Goal: Task Accomplishment & Management: Manage account settings

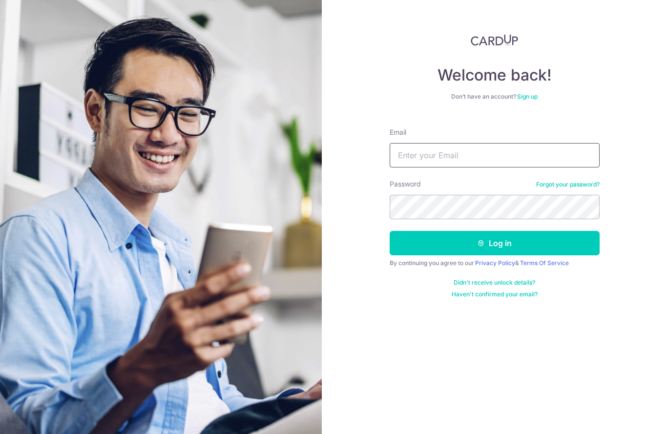
click at [459, 155] on input "Email" at bounding box center [494, 155] width 210 height 24
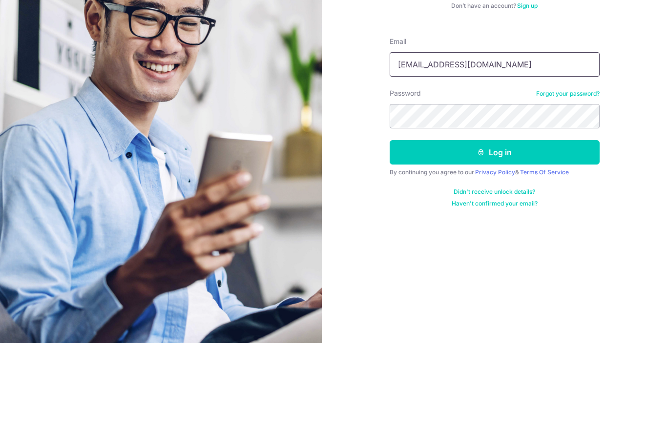
type input "Kumchiew@hotmail.com"
click at [505, 231] on button "Log in" at bounding box center [494, 243] width 210 height 24
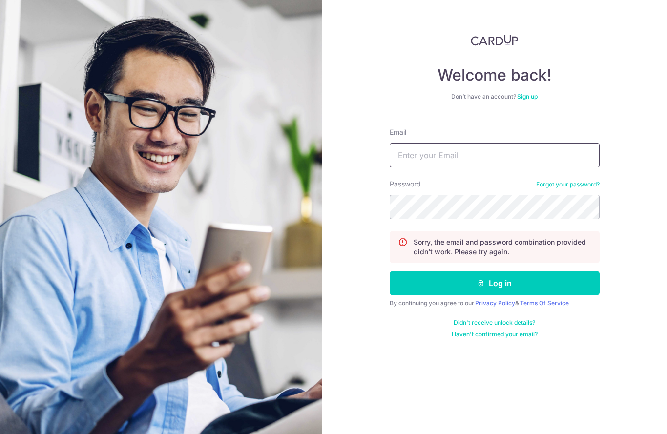
click at [457, 164] on input "Email" at bounding box center [494, 155] width 210 height 24
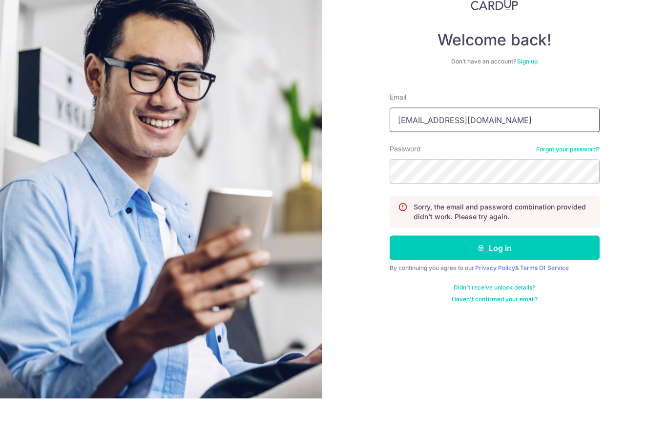
type input "Kumchiew@hotmail.com"
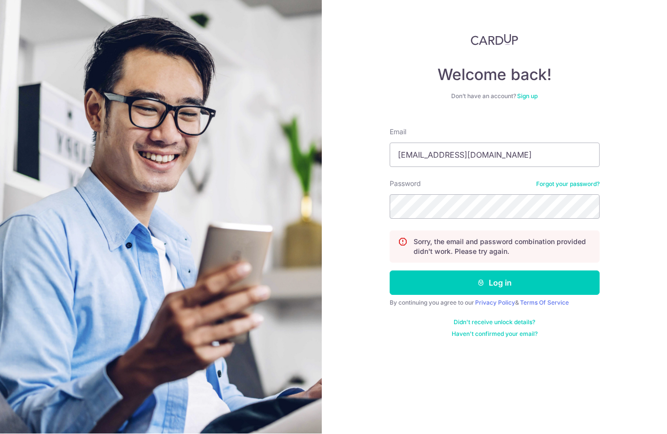
click at [553, 284] on button "Log in" at bounding box center [494, 283] width 210 height 24
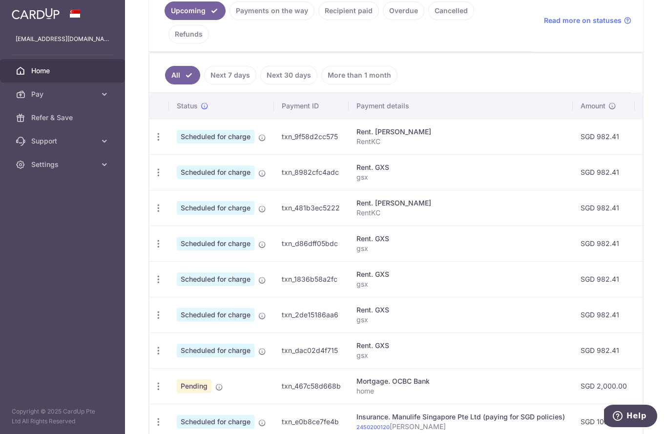
click at [229, 20] on link "Payments on the way" at bounding box center [271, 10] width 85 height 19
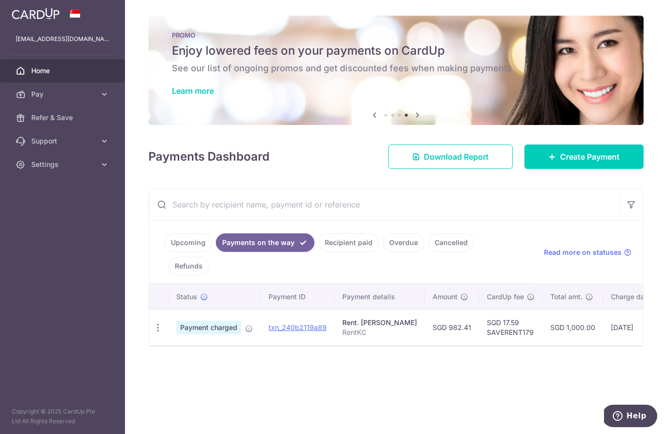
click at [164, 252] on link "Upcoming" at bounding box center [187, 242] width 47 height 19
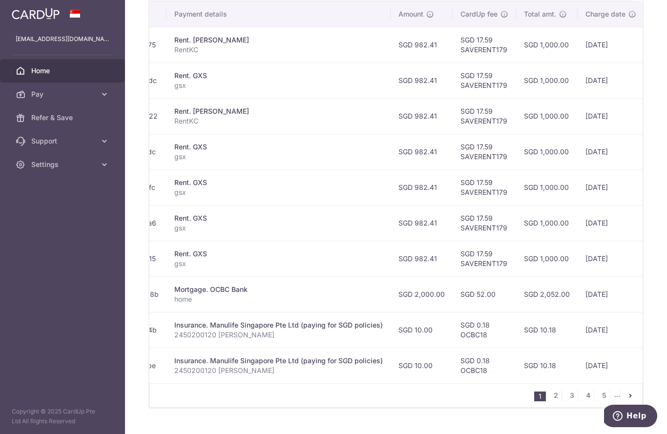
scroll to position [323, 0]
click at [558, 402] on link "2" at bounding box center [555, 396] width 12 height 12
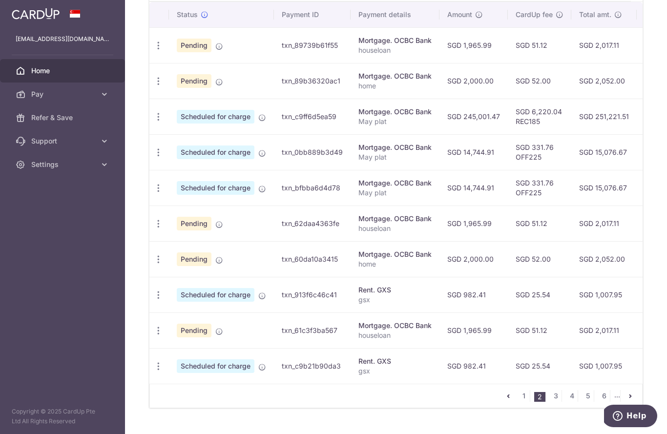
click at [558, 402] on link "3" at bounding box center [555, 396] width 12 height 12
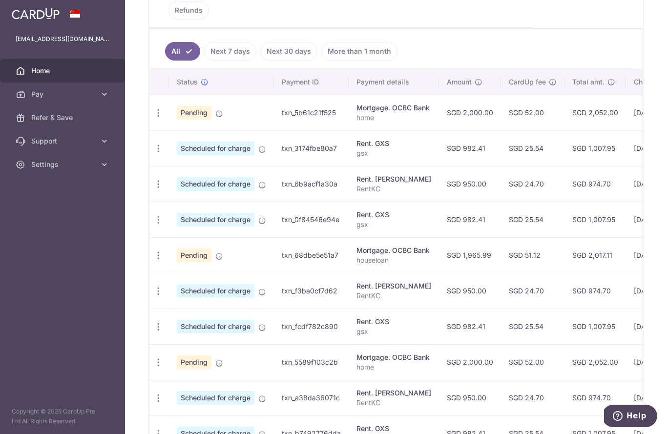
scroll to position [257, 0]
click at [153, 188] on icon "button" at bounding box center [158, 183] width 10 height 10
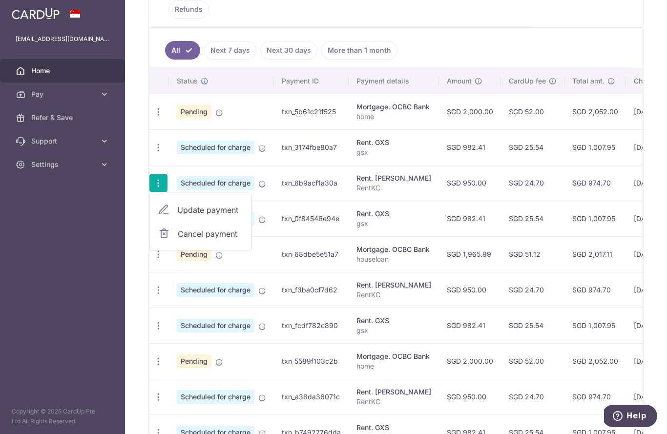
click at [177, 216] on span "Update payment" at bounding box center [210, 210] width 66 height 12
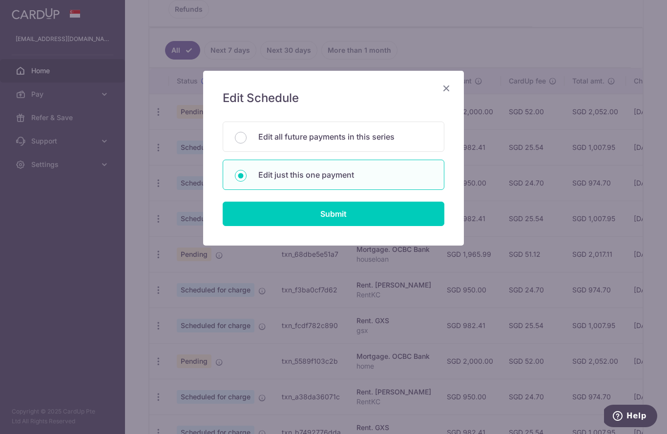
click at [302, 214] on input "Submit" at bounding box center [334, 214] width 222 height 24
radio input "true"
type input "950.00"
type input "16/04/2026"
type input "RentKC"
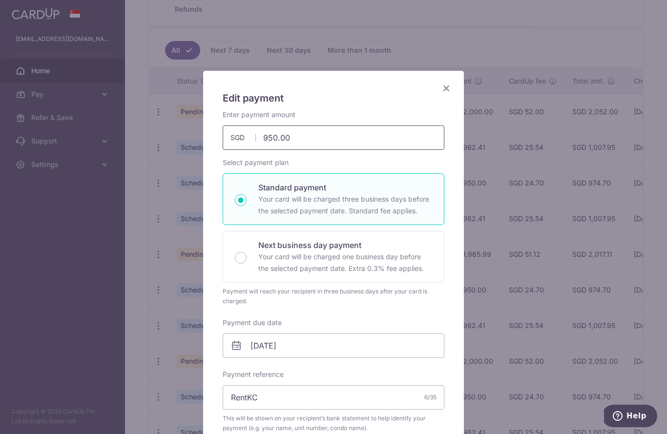
click at [330, 137] on input "950.00" at bounding box center [334, 137] width 222 height 24
type input "982.41"
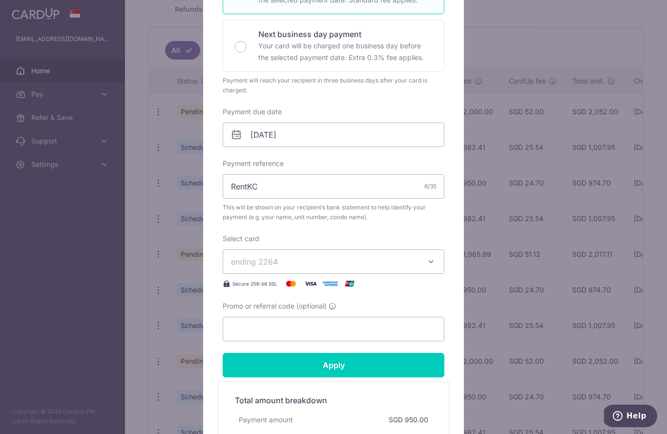
scroll to position [216, 0]
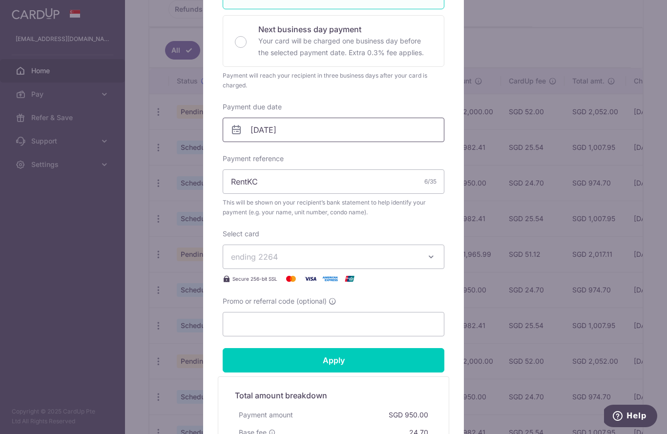
click at [321, 132] on input "16/04/2026" at bounding box center [334, 130] width 222 height 24
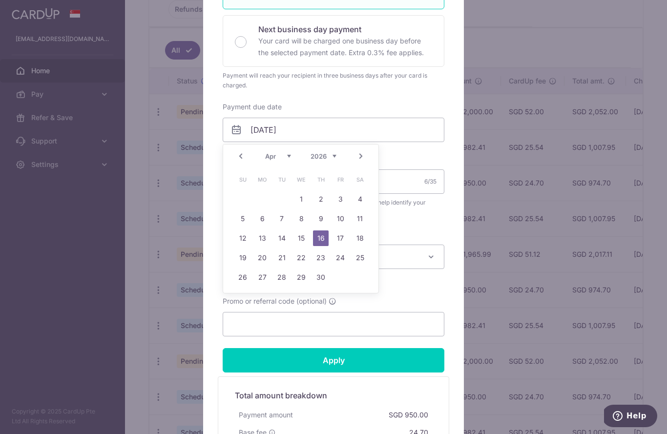
click at [236, 154] on link "Prev" at bounding box center [241, 156] width 12 height 12
click at [239, 159] on link "Prev" at bounding box center [241, 156] width 12 height 12
click at [241, 157] on link "Prev" at bounding box center [241, 156] width 12 height 12
click at [245, 156] on link "Prev" at bounding box center [241, 156] width 12 height 12
click at [245, 157] on link "Prev" at bounding box center [241, 156] width 12 height 12
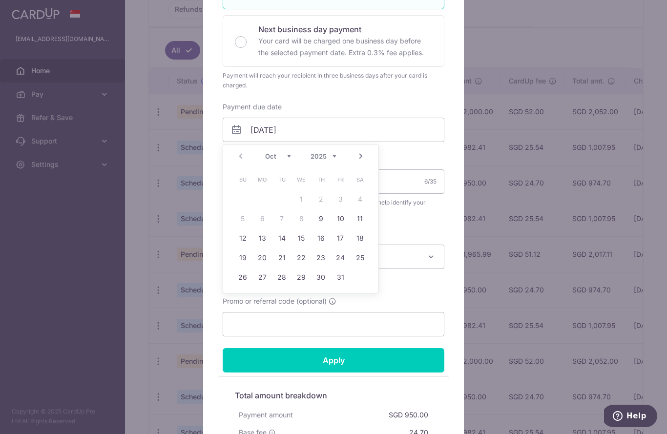
click at [244, 160] on div "Prev Next Oct Nov Dec 2025 2026 2027 2028 2029 2030 2031 2032 2033 2034 2035" at bounding box center [300, 155] width 155 height 23
click at [324, 239] on link "16" at bounding box center [321, 238] width 16 height 16
type input "16/10/2025"
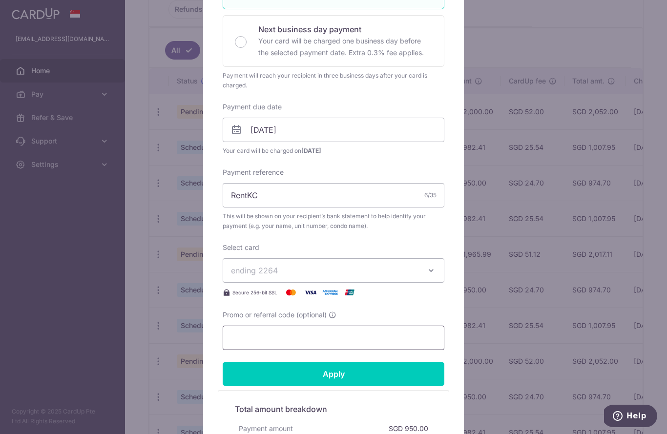
click at [320, 337] on input "Promo or referral code (optional)" at bounding box center [334, 337] width 222 height 24
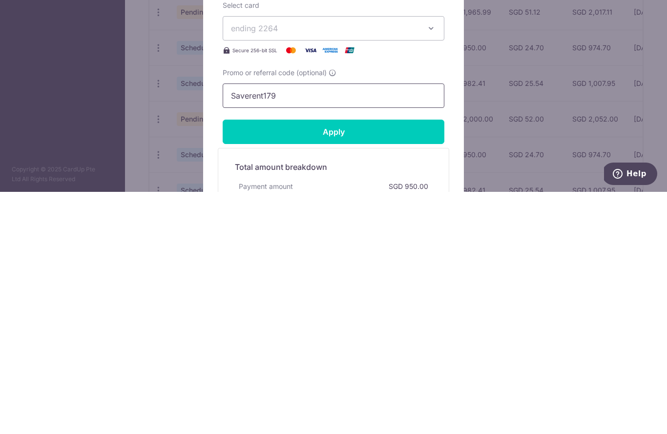
type input "Saverent179"
click at [374, 362] on input "Apply" at bounding box center [334, 374] width 222 height 24
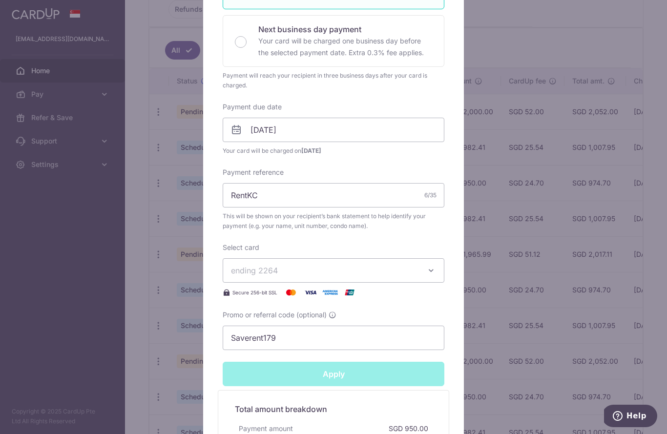
type input "Successfully Applied"
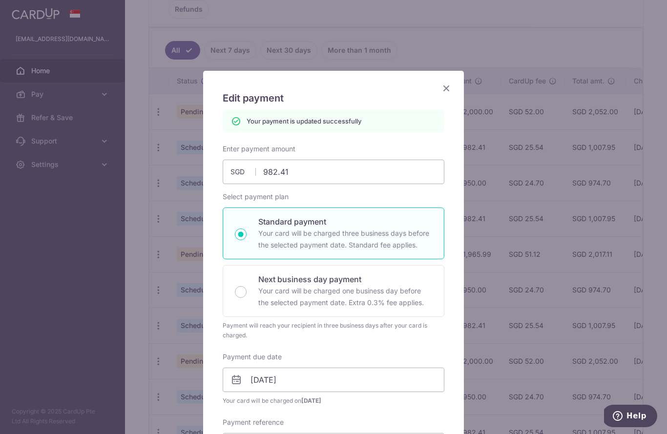
scroll to position [0, 0]
click at [448, 86] on icon "Close" at bounding box center [446, 88] width 12 height 12
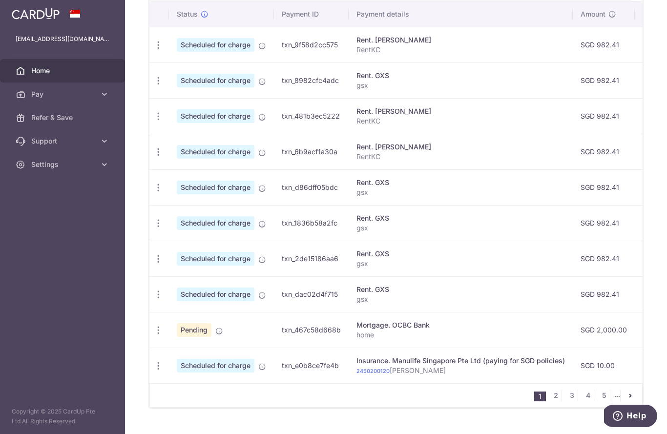
scroll to position [323, 0]
click at [572, 402] on link "3" at bounding box center [572, 396] width 12 height 12
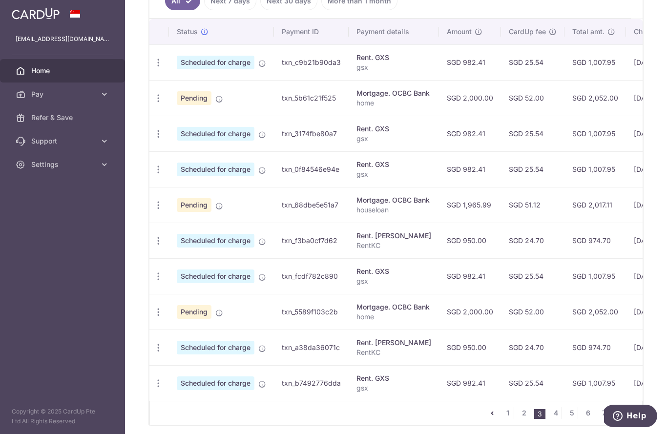
scroll to position [314, 0]
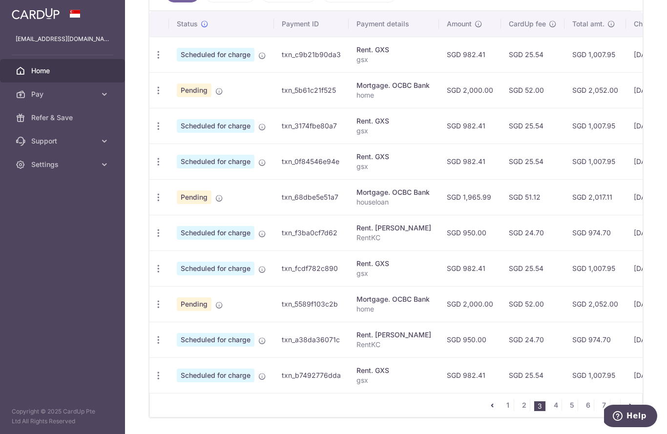
click at [153, 238] on icon "button" at bounding box center [158, 233] width 10 height 10
click at [177, 265] on span "Update payment" at bounding box center [210, 260] width 66 height 12
radio input "true"
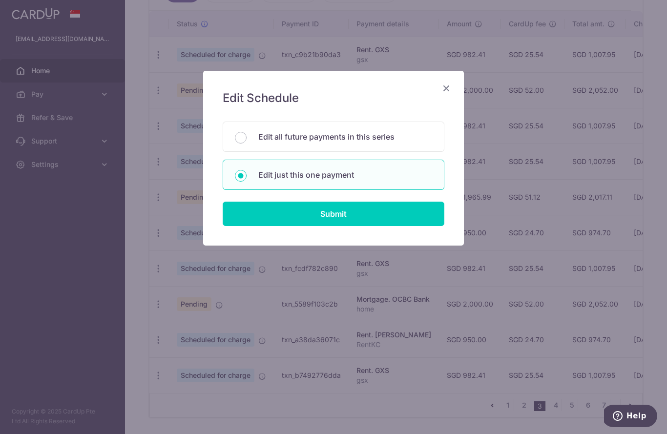
click at [301, 208] on input "Submit" at bounding box center [334, 214] width 222 height 24
radio input "true"
type input "950.00"
type input "23/04/2026"
type input "RentKC"
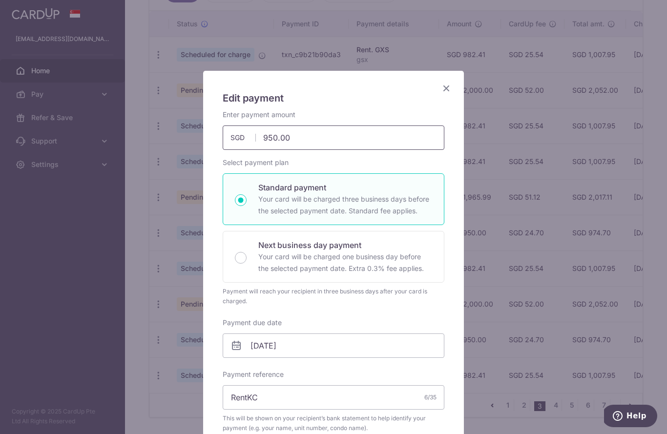
click at [324, 139] on input "950.00" at bounding box center [334, 137] width 222 height 24
type input "982.41"
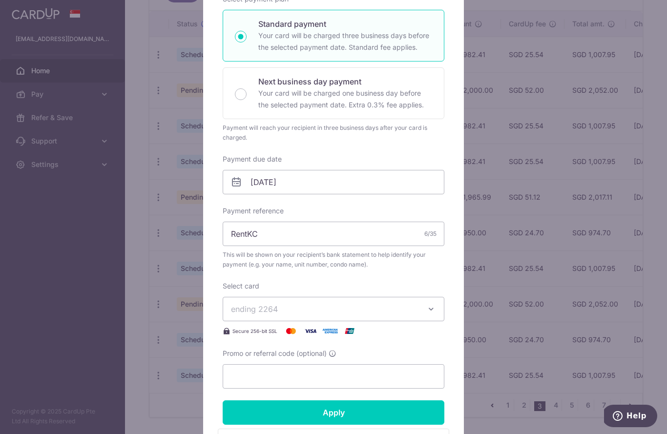
scroll to position [166, 0]
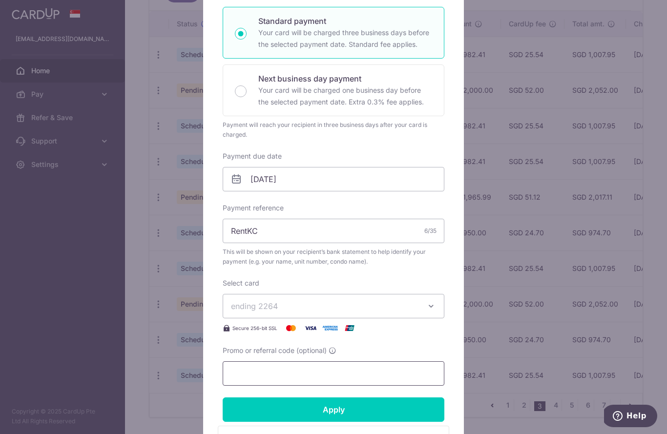
click at [303, 364] on input "Promo or referral code (optional)" at bounding box center [334, 373] width 222 height 24
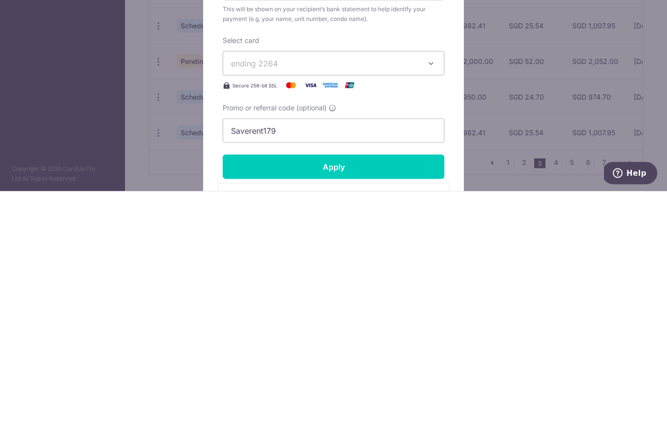
scroll to position [37, 0]
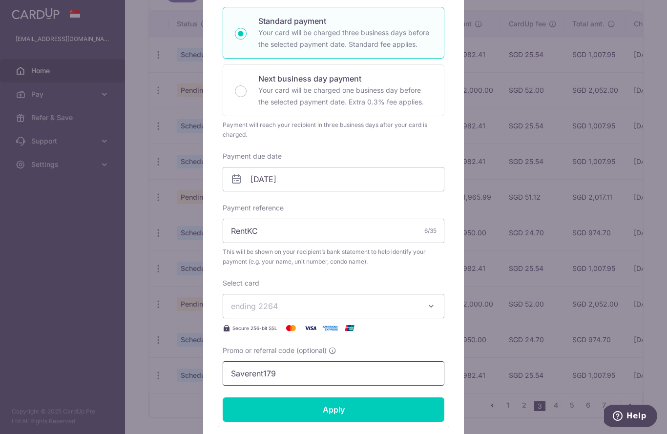
type input "Saverent179"
click at [325, 179] on input "23/04/2026" at bounding box center [334, 179] width 222 height 24
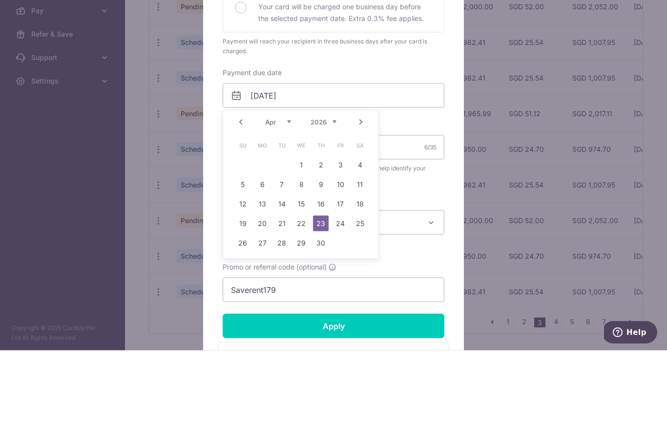
click at [239, 200] on link "Prev" at bounding box center [241, 206] width 12 height 12
click at [240, 200] on link "Prev" at bounding box center [241, 206] width 12 height 12
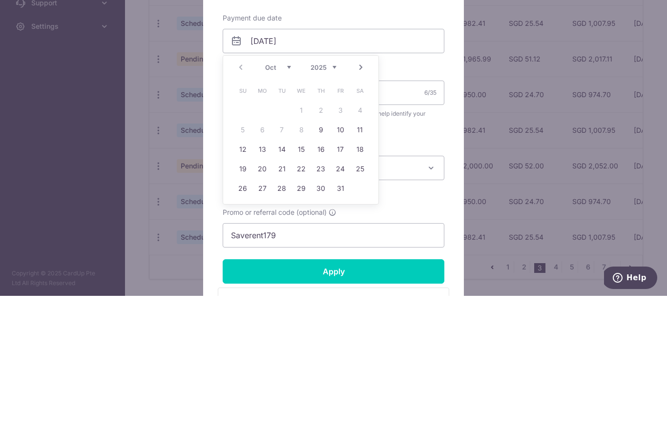
click at [258, 299] on link "20" at bounding box center [262, 307] width 16 height 16
type input "20/10/2025"
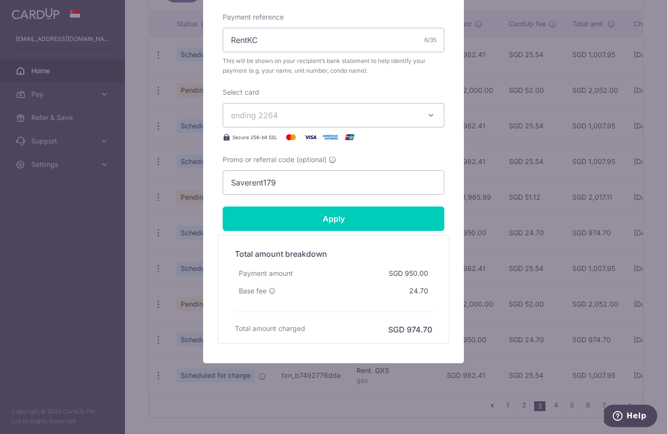
scroll to position [371, 0]
click at [353, 216] on input "Apply" at bounding box center [334, 218] width 222 height 24
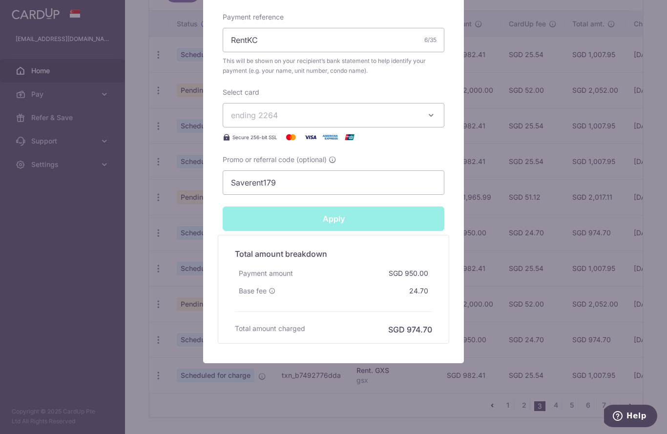
type input "Successfully Applied"
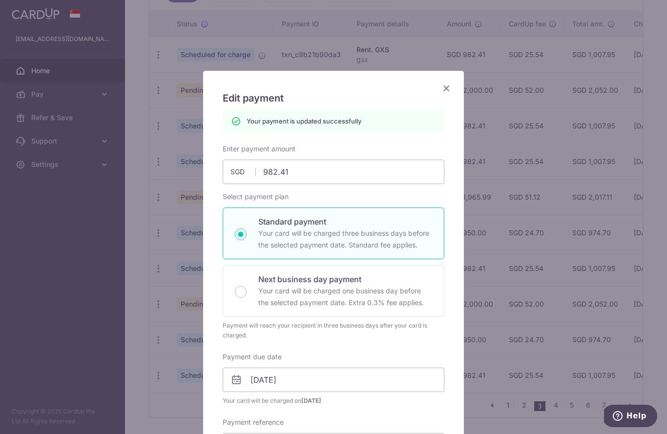
scroll to position [0, 0]
click at [447, 88] on icon "Close" at bounding box center [446, 88] width 12 height 12
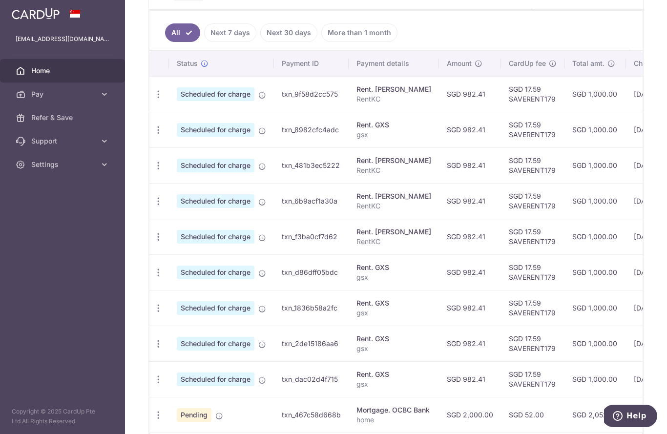
click at [153, 242] on icon "button" at bounding box center [158, 237] width 10 height 10
click at [177, 269] on span "Update payment" at bounding box center [210, 264] width 66 height 12
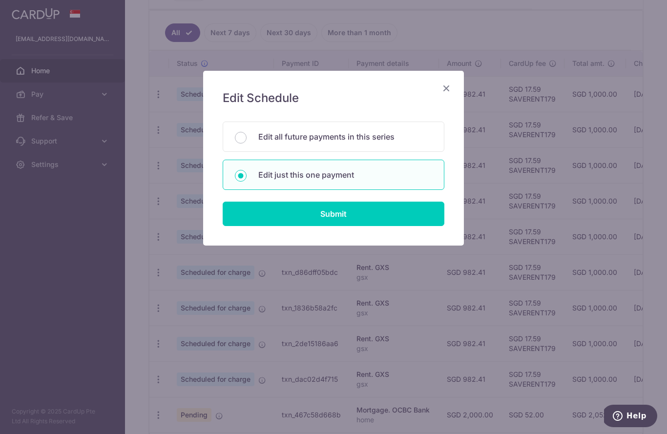
click at [277, 218] on input "Submit" at bounding box center [334, 214] width 222 height 24
radio input "true"
type input "982.41"
type input "20/10/2025"
type input "RentKC"
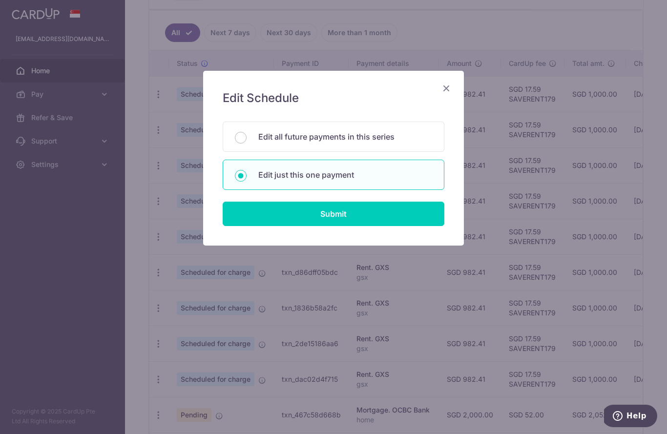
type input "SAVERENT179"
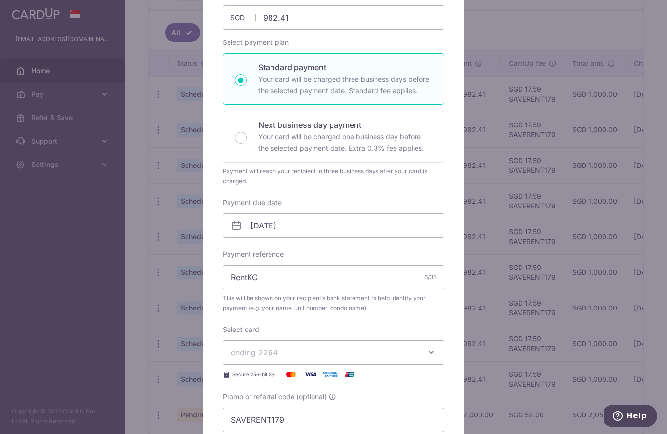
scroll to position [124, 0]
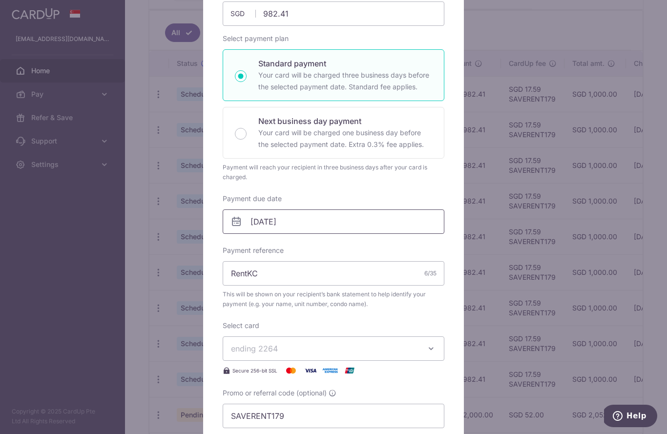
click at [348, 219] on input "20/10/2025" at bounding box center [334, 221] width 222 height 24
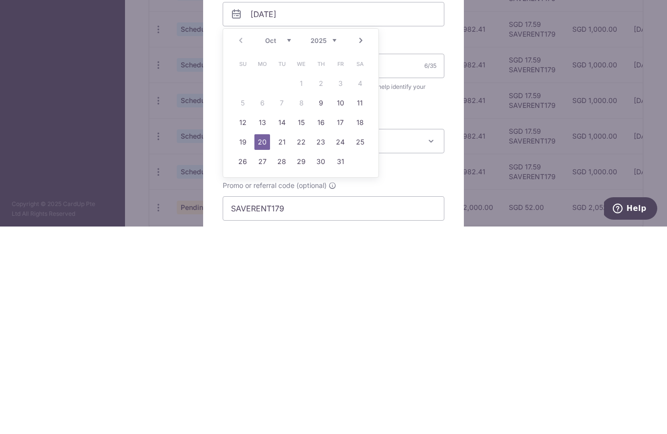
click at [284, 342] on link "21" at bounding box center [282, 350] width 16 height 16
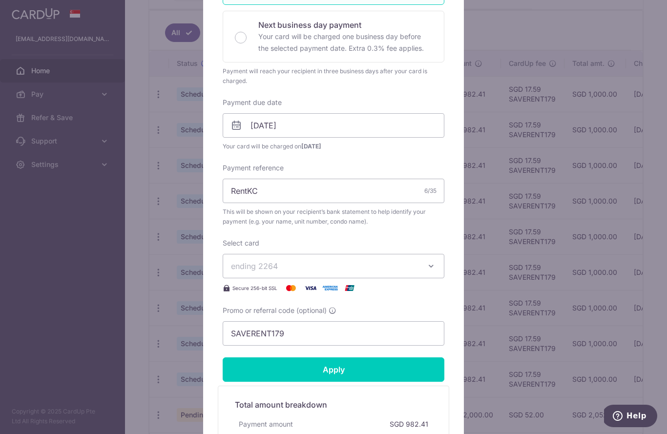
scroll to position [250, 0]
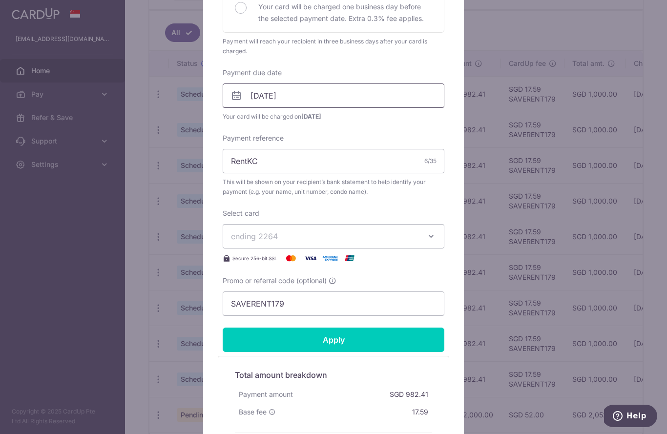
click at [322, 98] on input "[DATE]" at bounding box center [334, 95] width 222 height 24
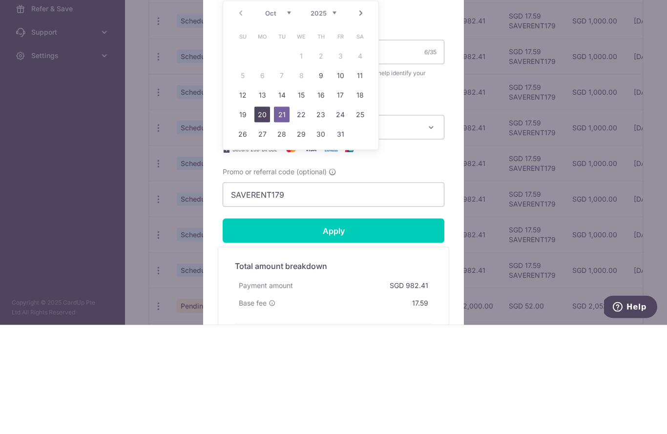
click at [258, 216] on link "20" at bounding box center [262, 224] width 16 height 16
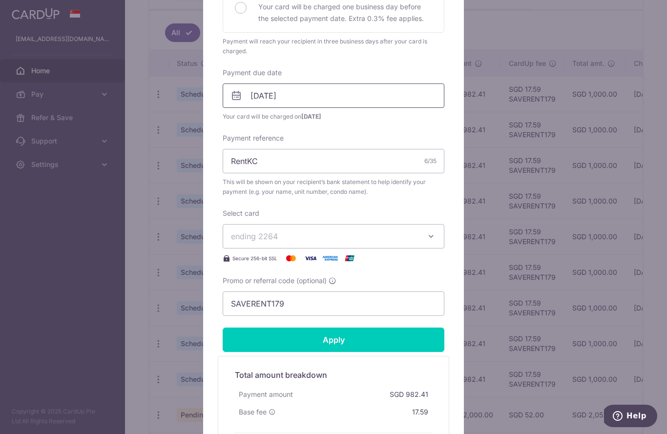
click at [339, 94] on input "20/10/2025" at bounding box center [334, 95] width 222 height 24
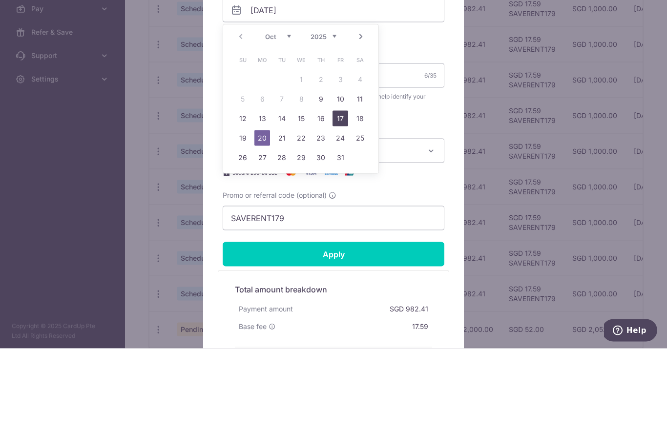
click at [343, 196] on link "17" at bounding box center [340, 204] width 16 height 16
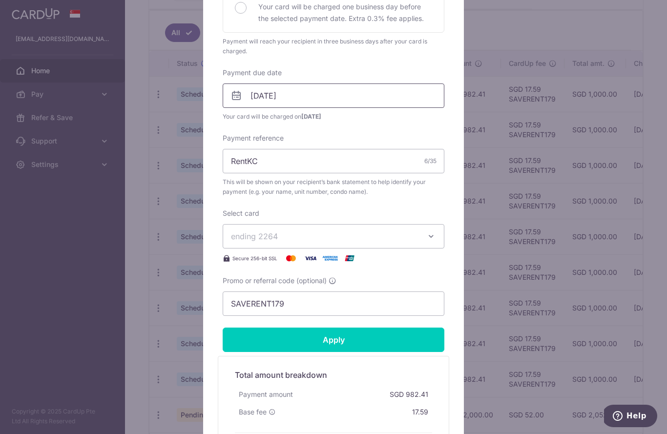
click at [345, 97] on input "[DATE]" at bounding box center [334, 95] width 222 height 24
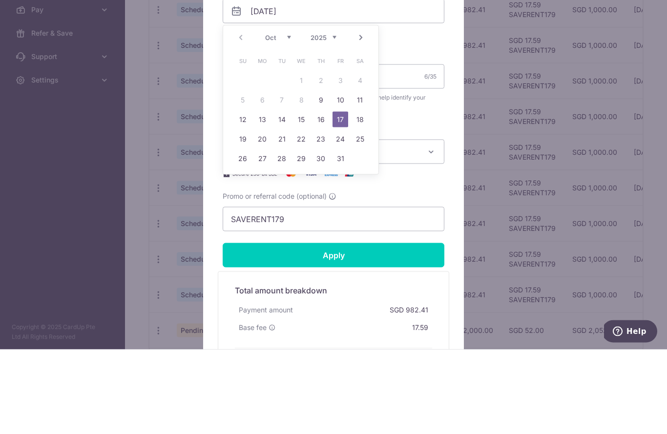
click at [282, 216] on link "21" at bounding box center [282, 224] width 16 height 16
type input "[DATE]"
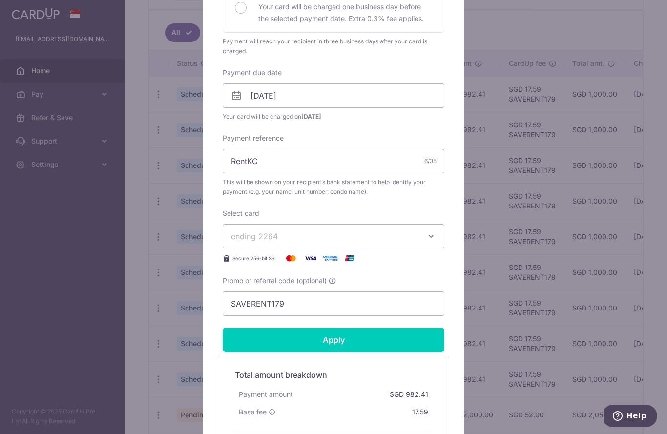
click at [335, 339] on input "Apply" at bounding box center [334, 339] width 222 height 24
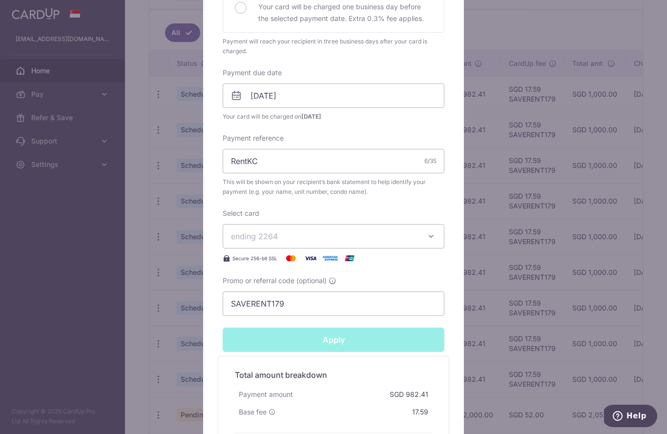
type input "Successfully Applied"
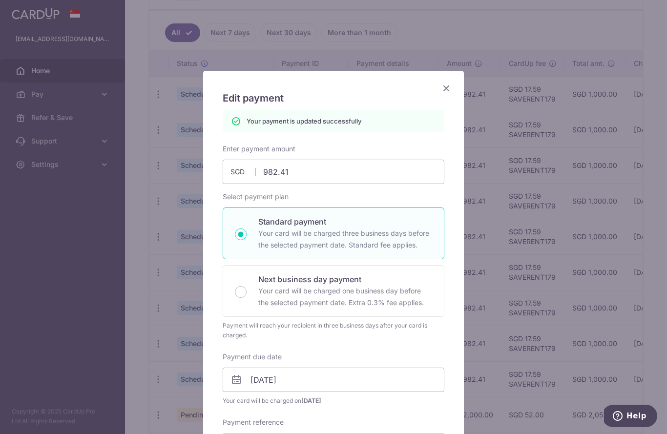
scroll to position [0, 0]
click at [450, 88] on icon "Close" at bounding box center [446, 88] width 12 height 12
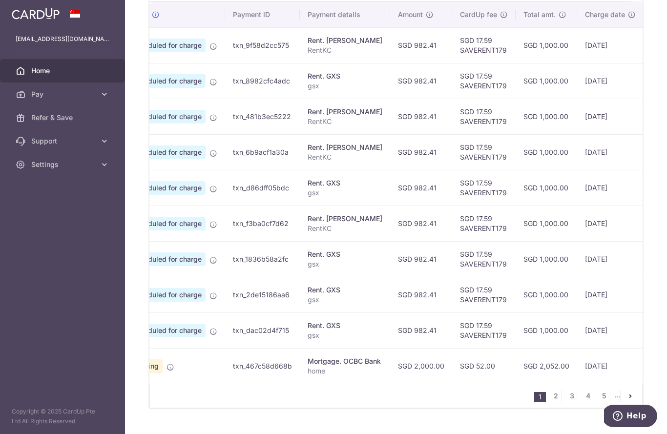
scroll to position [0, 48]
click at [556, 402] on link "2" at bounding box center [555, 396] width 12 height 12
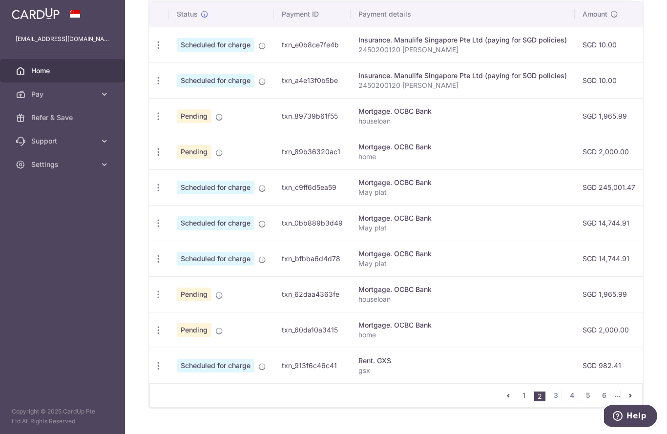
scroll to position [323, 0]
click at [153, 371] on icon "button" at bounding box center [158, 366] width 10 height 10
click at [150, 402] on link "Update payment" at bounding box center [200, 392] width 101 height 23
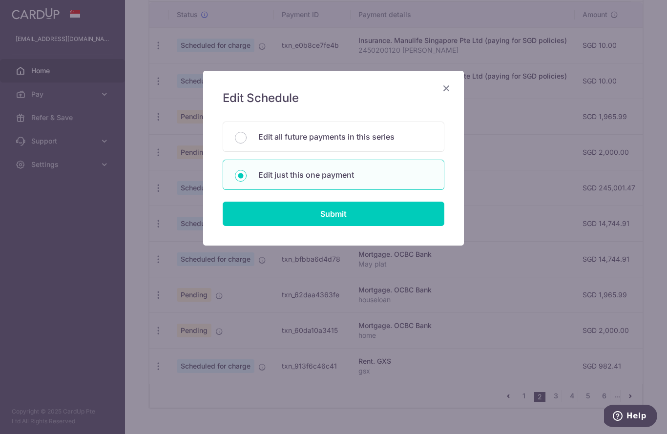
click at [312, 222] on input "Submit" at bounding box center [334, 214] width 222 height 24
radio input "true"
type input "982.41"
type input "[DATE]"
type input "gsx"
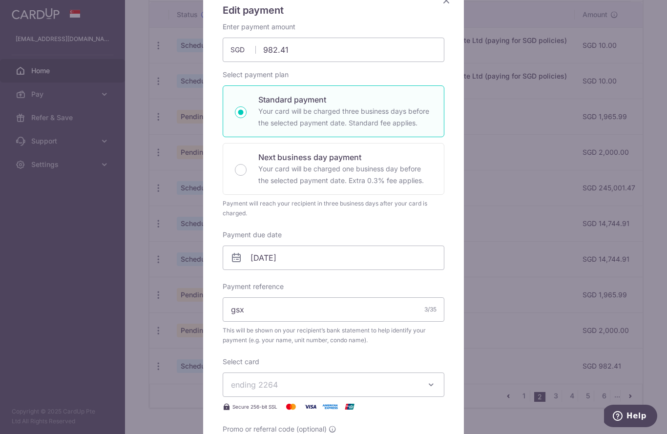
scroll to position [94, 0]
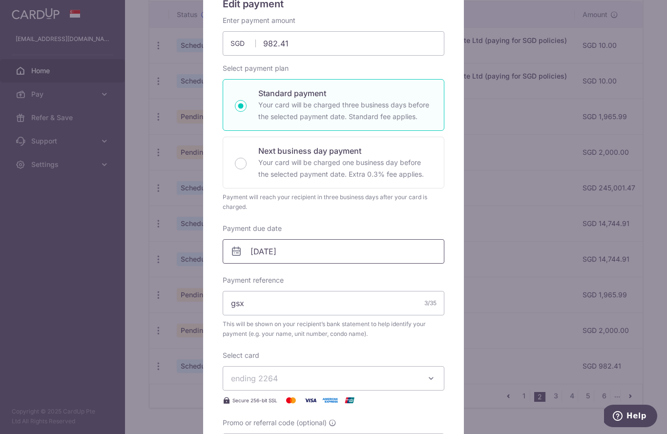
click at [331, 251] on input "[DATE]" at bounding box center [334, 251] width 222 height 24
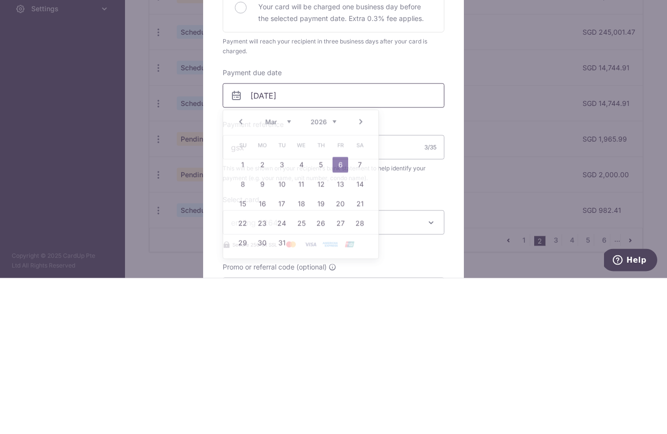
scroll to position [319, 0]
click at [239, 272] on link "Prev" at bounding box center [241, 278] width 12 height 12
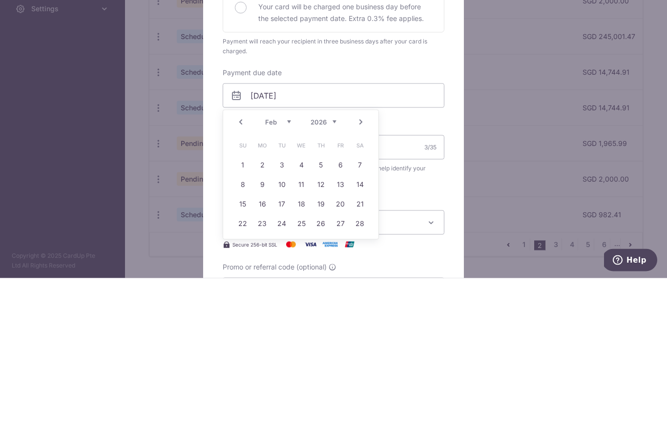
click at [242, 272] on link "Prev" at bounding box center [241, 278] width 12 height 12
click at [239, 272] on link "Prev" at bounding box center [241, 278] width 12 height 12
click at [242, 272] on link "Prev" at bounding box center [241, 278] width 12 height 12
click at [245, 272] on link "Prev" at bounding box center [241, 278] width 12 height 12
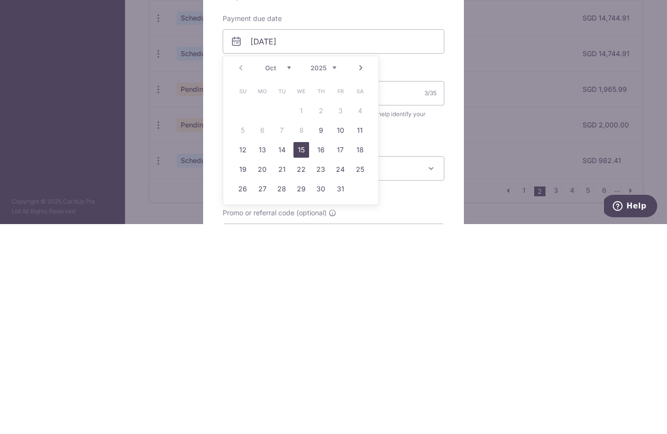
click at [305, 352] on link "15" at bounding box center [301, 360] width 16 height 16
type input "[DATE]"
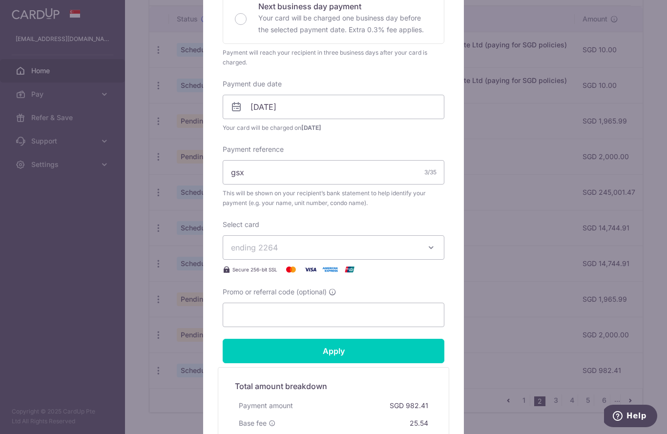
scroll to position [239, 0]
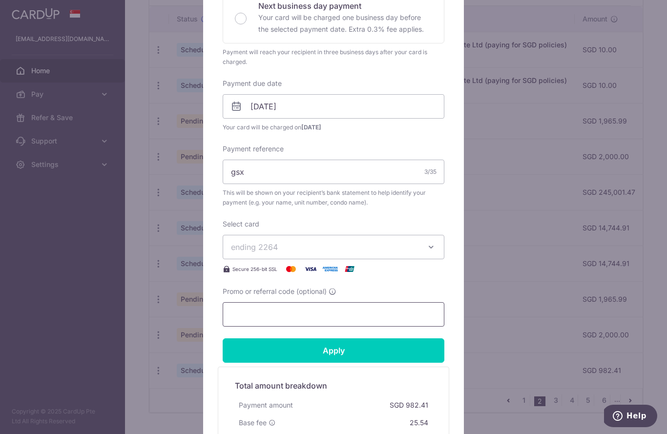
click at [341, 315] on input "Promo or referral code (optional)" at bounding box center [334, 314] width 222 height 24
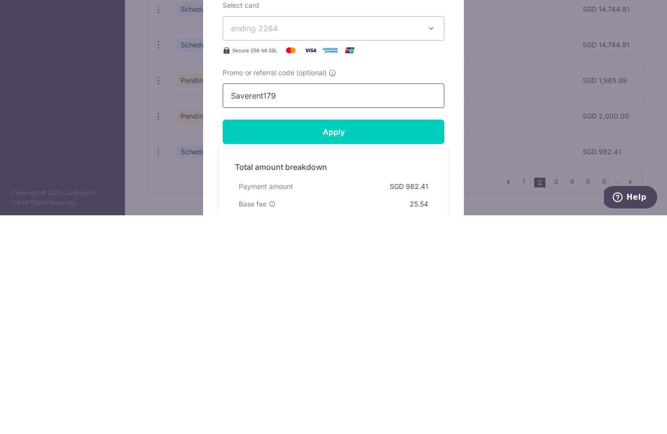
type input "Saverent179"
click at [379, 338] on input "Apply" at bounding box center [334, 350] width 222 height 24
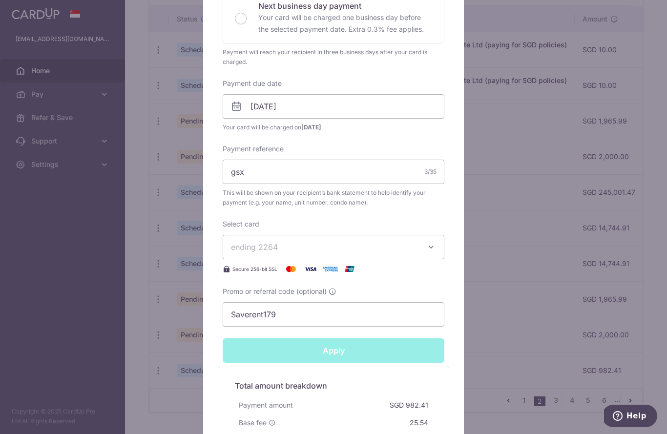
type input "Successfully Applied"
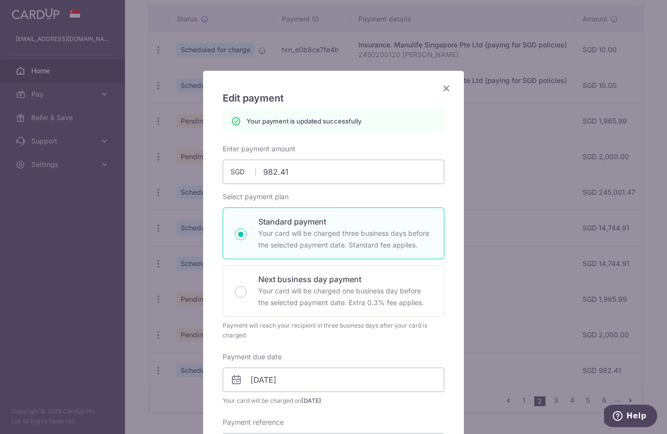
scroll to position [0, 0]
click at [447, 83] on icon "Close" at bounding box center [446, 88] width 12 height 12
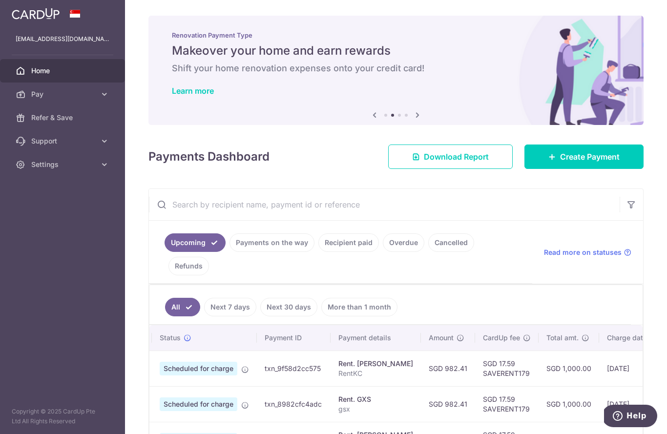
click at [0, 0] on icon "button" at bounding box center [0, 0] width 0 height 0
click at [76, 172] on link "Settings" at bounding box center [62, 164] width 125 height 23
click at [53, 213] on span "Logout" at bounding box center [63, 211] width 64 height 10
